Goal: Understand process/instructions: Learn about a topic

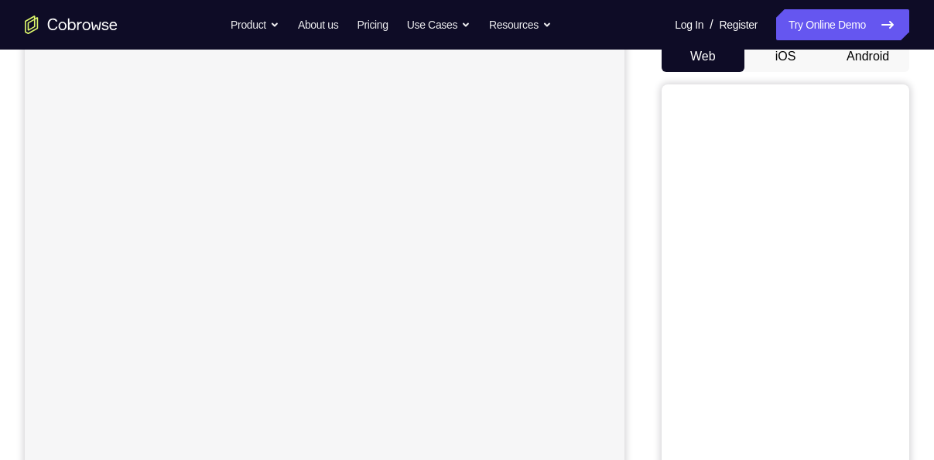
click at [879, 53] on button "Android" at bounding box center [867, 56] width 83 height 31
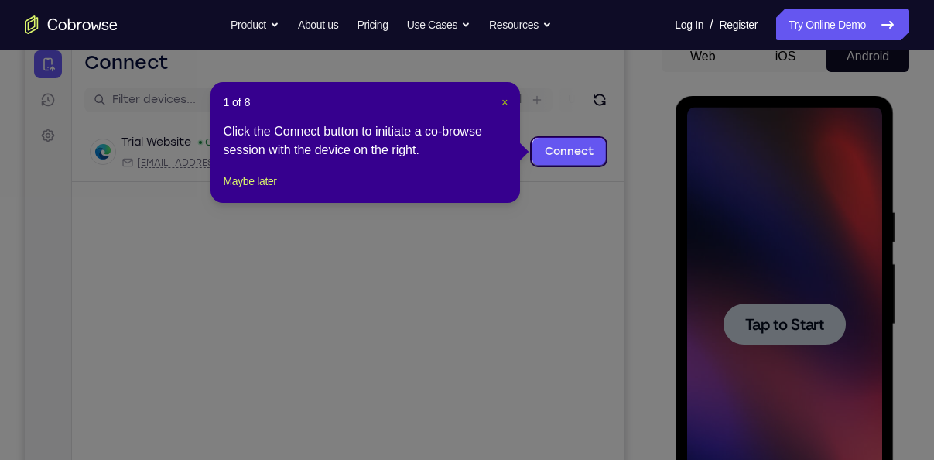
click at [506, 99] on span "×" at bounding box center [504, 102] width 6 height 12
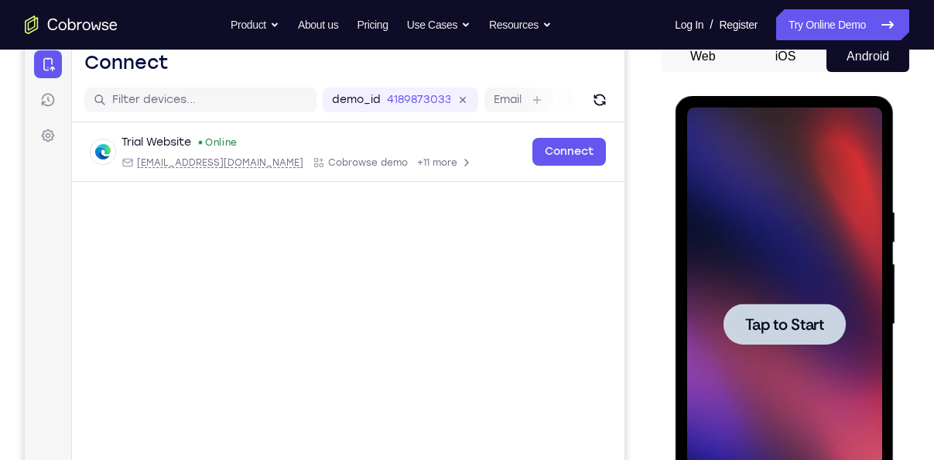
click at [768, 313] on div at bounding box center [784, 323] width 122 height 41
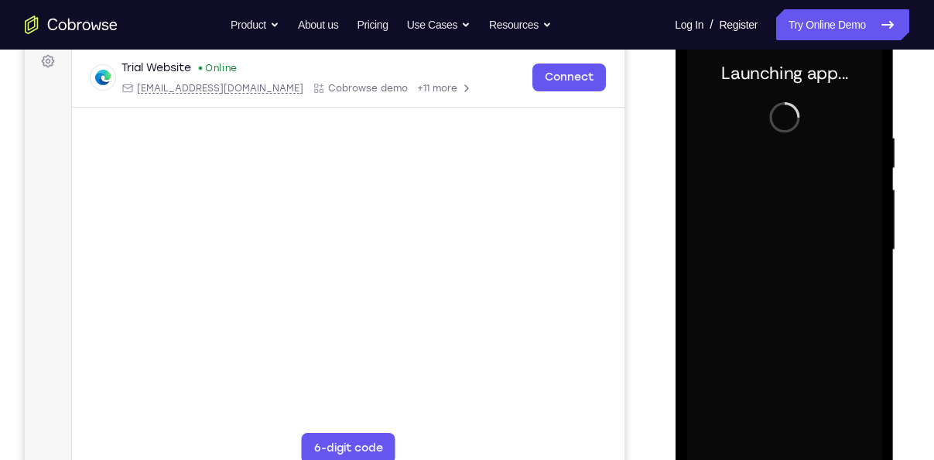
scroll to position [247, 0]
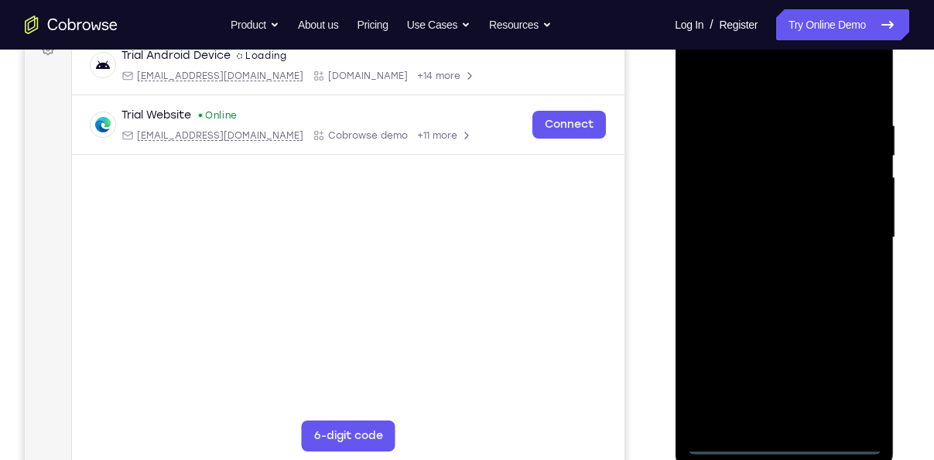
click at [790, 441] on div at bounding box center [783, 237] width 195 height 433
click at [854, 378] on div at bounding box center [783, 237] width 195 height 433
click at [747, 91] on div at bounding box center [783, 237] width 195 height 433
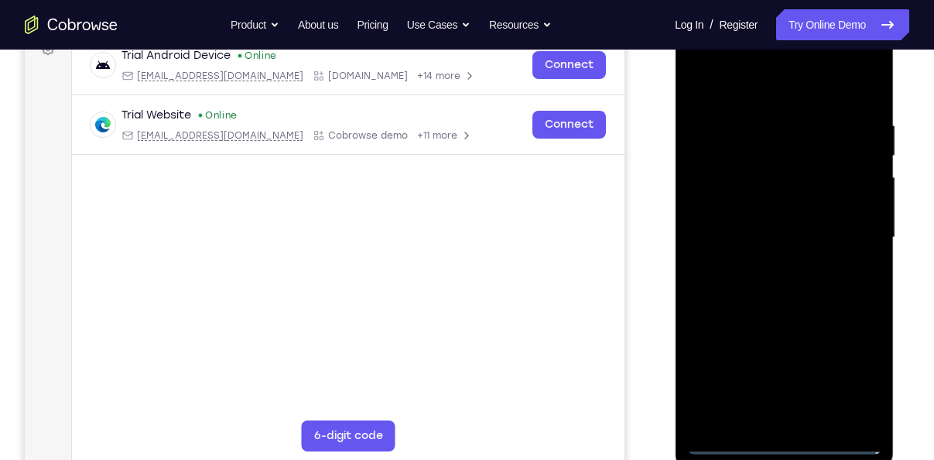
click at [846, 234] on div at bounding box center [783, 237] width 195 height 433
click at [769, 265] on div at bounding box center [783, 237] width 195 height 433
click at [745, 210] on div at bounding box center [783, 237] width 195 height 433
click at [769, 255] on div at bounding box center [783, 237] width 195 height 433
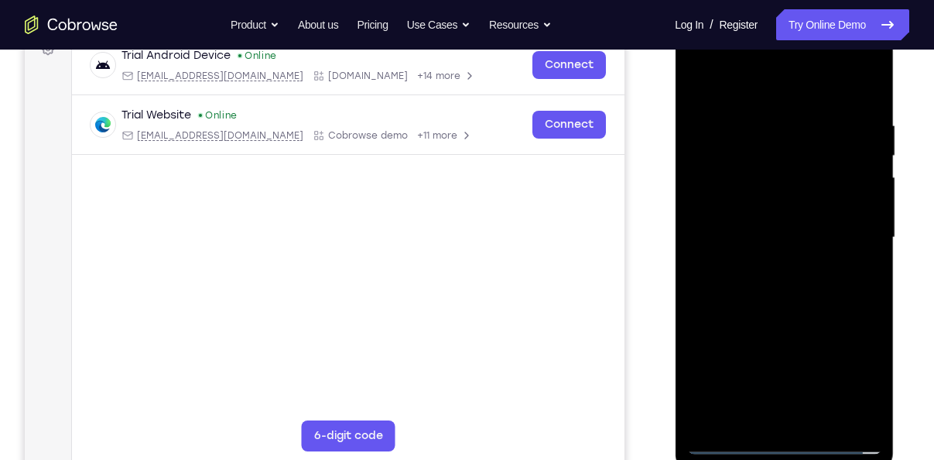
click at [772, 265] on div at bounding box center [783, 237] width 195 height 433
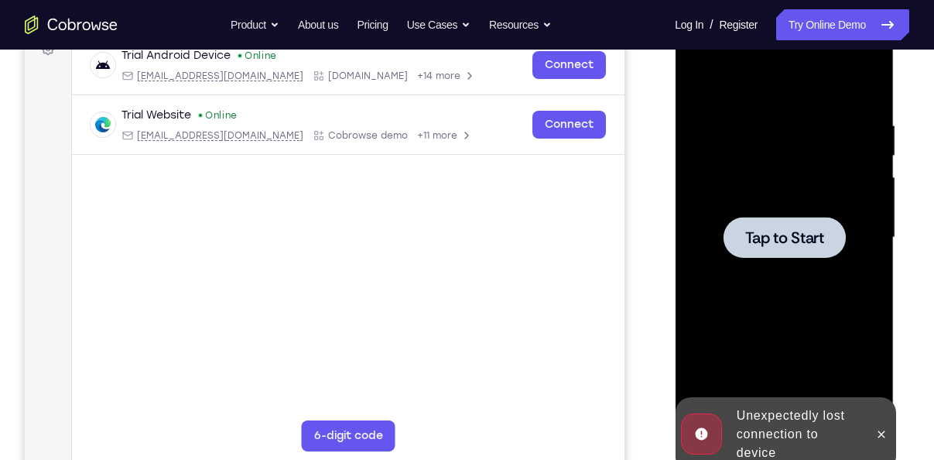
click at [772, 255] on div at bounding box center [784, 237] width 122 height 41
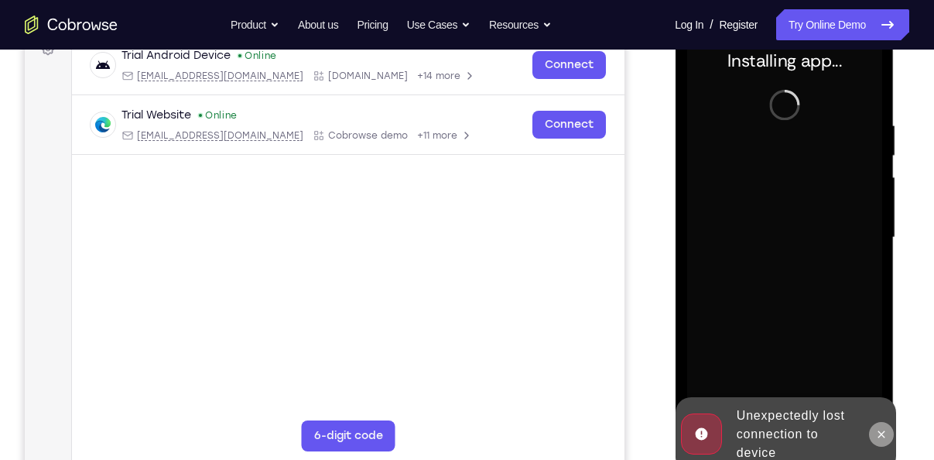
click at [879, 430] on icon at bounding box center [880, 434] width 12 height 12
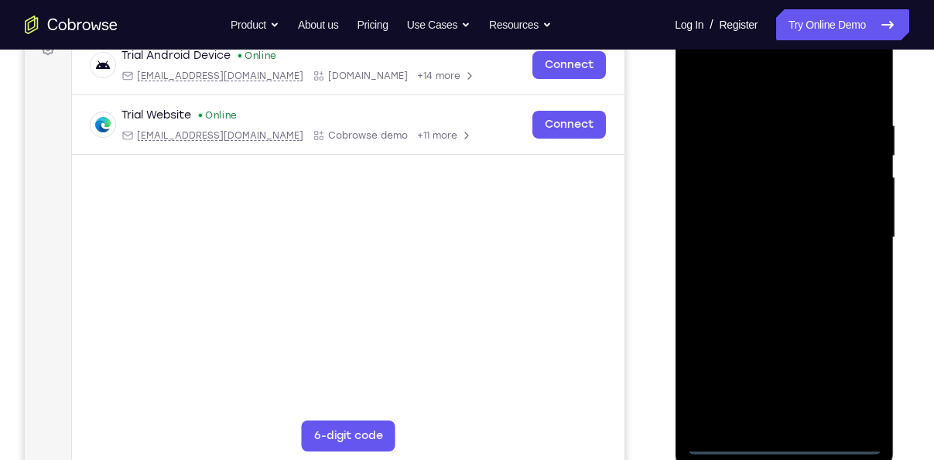
scroll to position [255, 0]
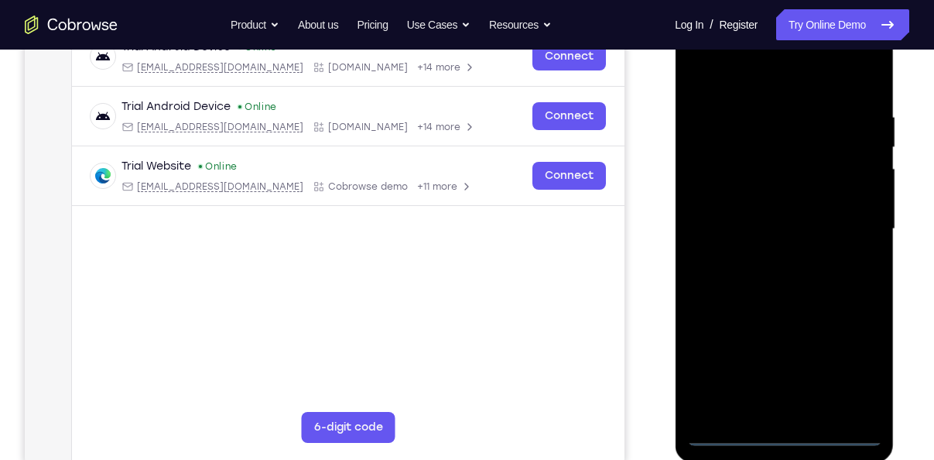
click at [783, 432] on div at bounding box center [783, 228] width 195 height 433
click at [856, 374] on div at bounding box center [783, 228] width 195 height 433
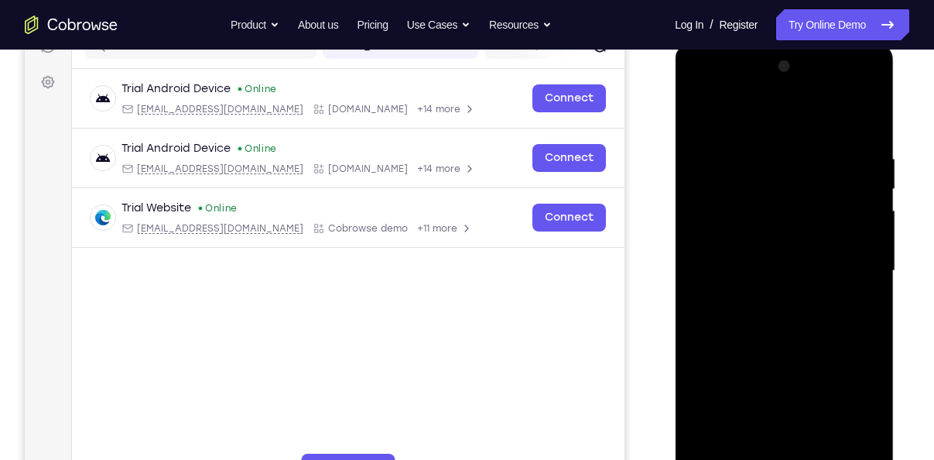
scroll to position [212, 0]
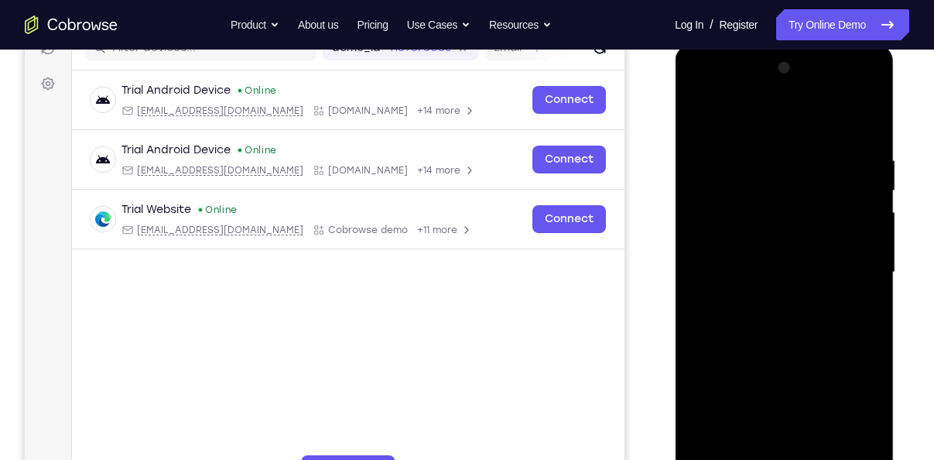
click at [766, 115] on div at bounding box center [783, 272] width 195 height 433
click at [854, 270] on div at bounding box center [783, 272] width 195 height 433
click at [852, 259] on div at bounding box center [783, 272] width 195 height 433
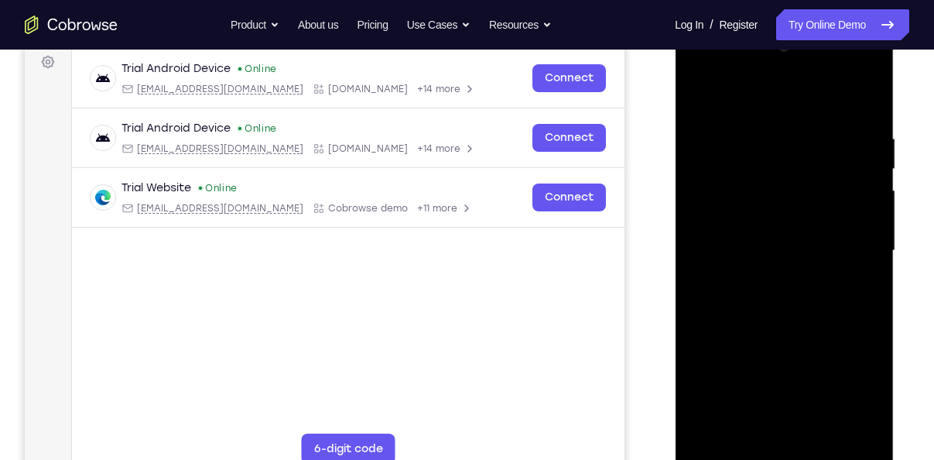
scroll to position [238, 0]
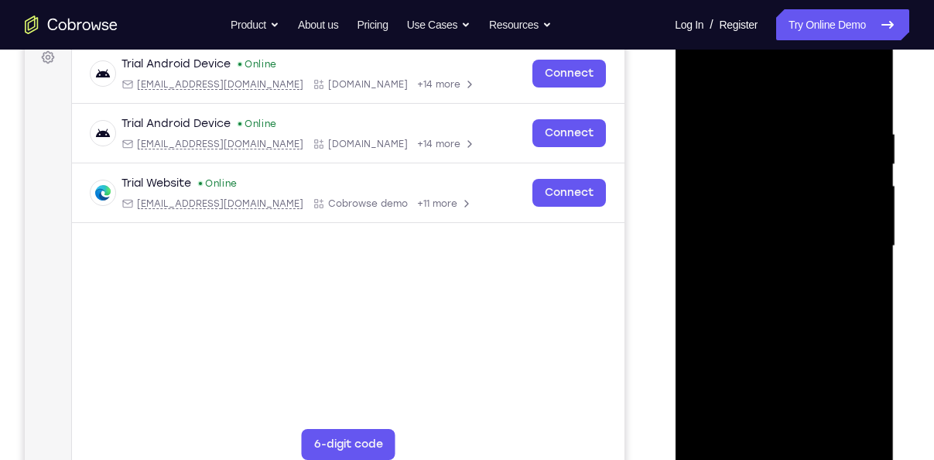
click at [797, 428] on div at bounding box center [783, 245] width 195 height 433
click at [741, 232] on div at bounding box center [783, 245] width 195 height 433
click at [782, 269] on div at bounding box center [783, 245] width 195 height 433
click at [747, 166] on div at bounding box center [783, 245] width 195 height 433
click at [717, 203] on div at bounding box center [783, 245] width 195 height 433
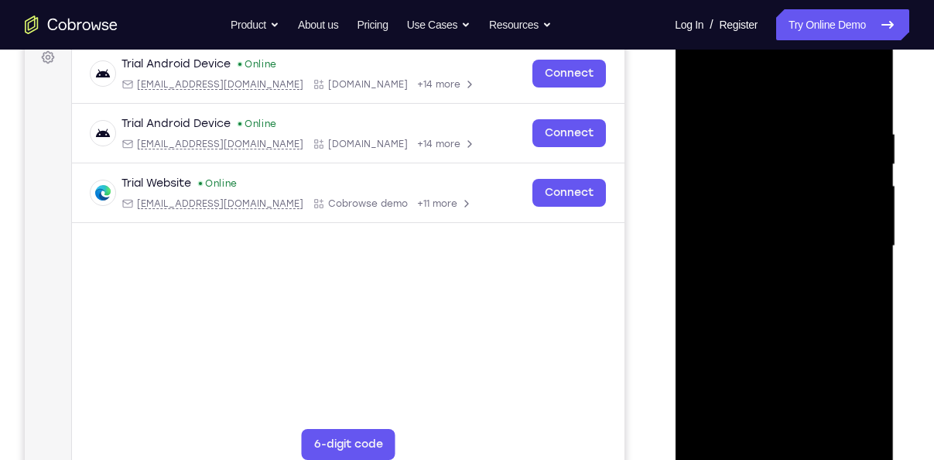
click at [769, 213] on div at bounding box center [783, 245] width 195 height 433
click at [795, 429] on div at bounding box center [783, 245] width 195 height 433
click at [733, 176] on div at bounding box center [783, 245] width 195 height 433
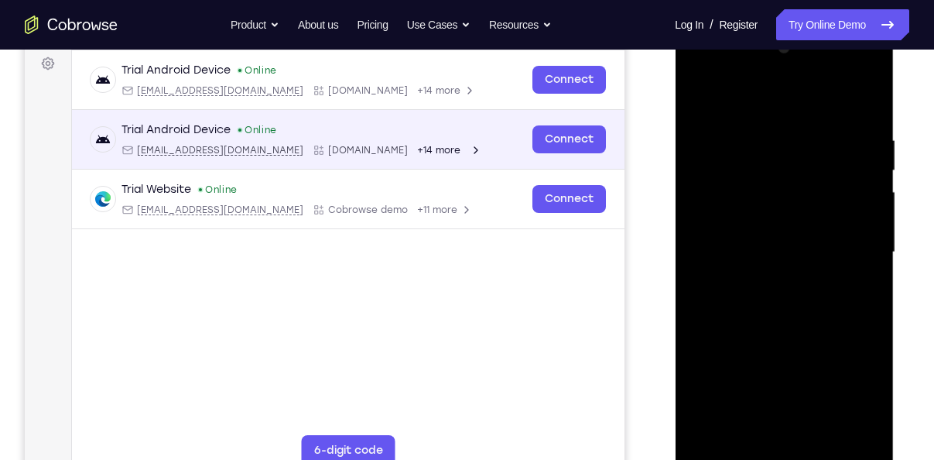
scroll to position [225, 0]
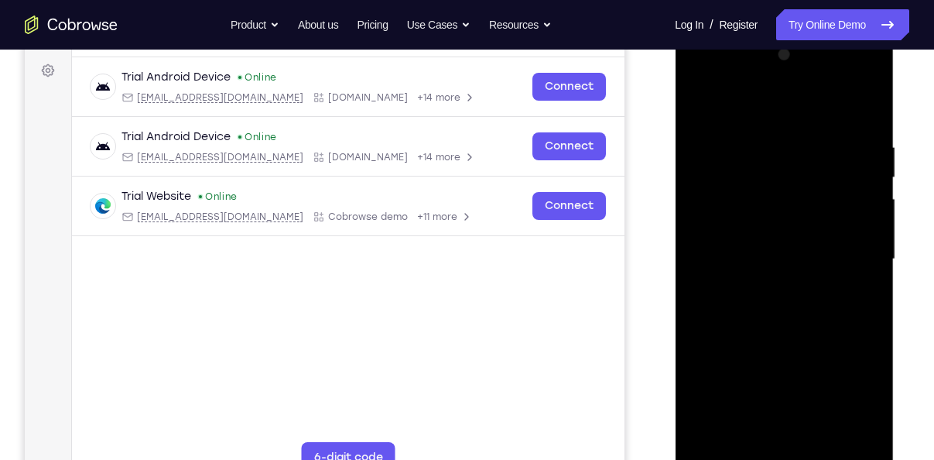
click at [868, 123] on div at bounding box center [783, 259] width 195 height 433
click at [754, 134] on div at bounding box center [783, 259] width 195 height 433
click at [754, 138] on div at bounding box center [783, 259] width 195 height 433
click at [841, 180] on div at bounding box center [783, 259] width 195 height 433
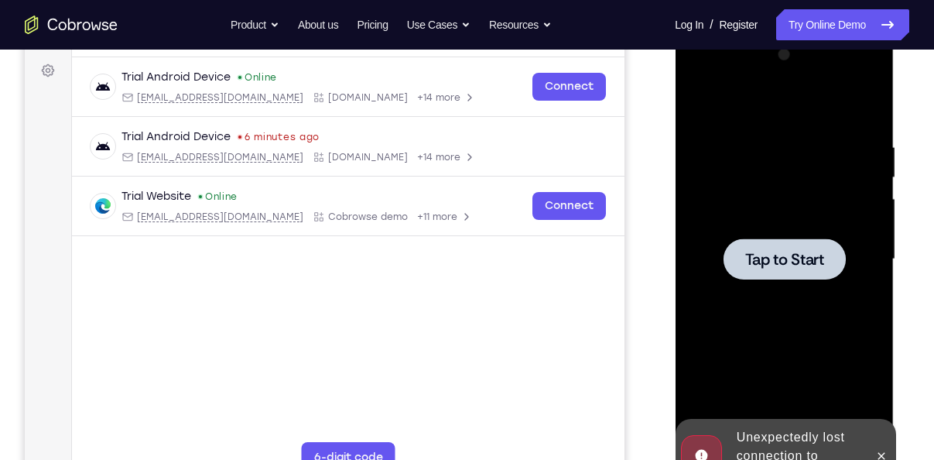
click at [786, 267] on span "Tap to Start" at bounding box center [783, 258] width 79 height 15
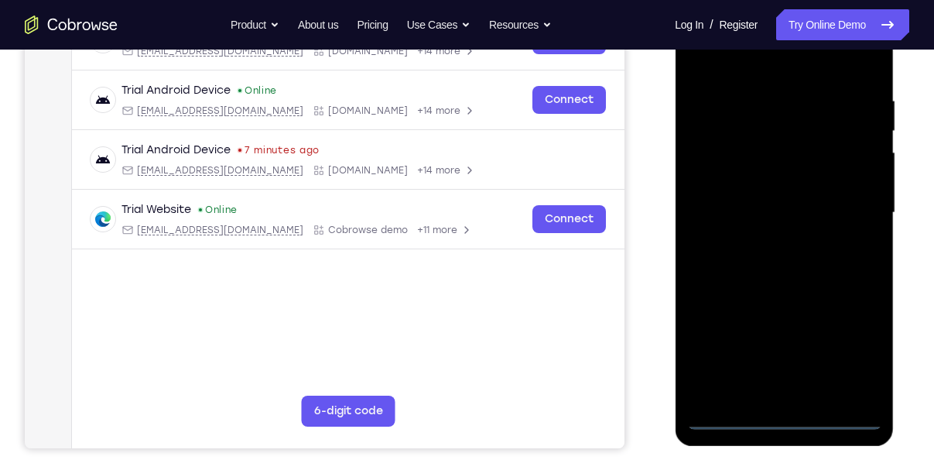
scroll to position [272, 0]
